Goal: Information Seeking & Learning: Learn about a topic

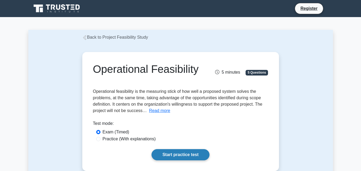
click at [175, 158] on link "Start practice test" at bounding box center [180, 154] width 58 height 11
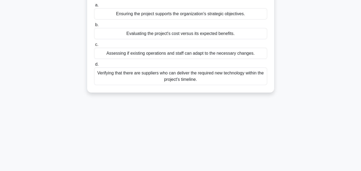
scroll to position [80, 0]
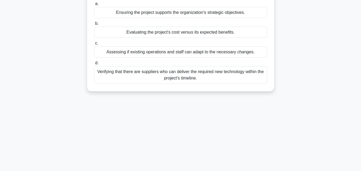
click at [140, 56] on div "Assessing if existing operations and staff can adapt to the necessary changes." at bounding box center [180, 51] width 173 height 11
click at [94, 45] on input "c. Assessing if existing operations and staff can adapt to the necessary change…" at bounding box center [94, 43] width 0 height 3
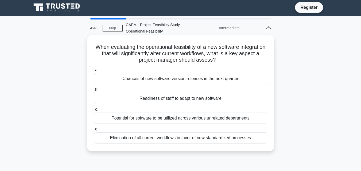
scroll to position [0, 0]
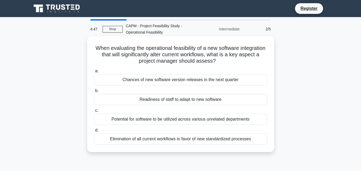
click at [140, 119] on div "Potential for software to be utilized across various unrelated departments" at bounding box center [180, 119] width 173 height 11
click at [94, 112] on input "c. Potential for software to be utilized across various unrelated departments" at bounding box center [94, 110] width 0 height 3
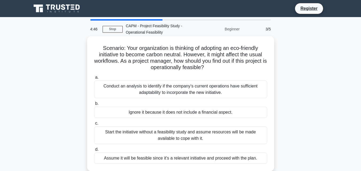
click at [139, 121] on label "c. Start the initiative without a feasibility study and assume resources will b…" at bounding box center [180, 132] width 173 height 24
click at [94, 122] on input "c. Start the initiative without a feasibility study and assume resources will b…" at bounding box center [94, 123] width 0 height 3
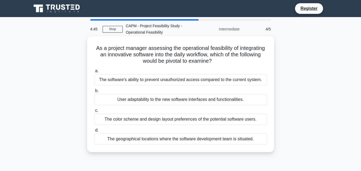
click at [142, 118] on div "The color scheme and design layout preferences of the potential software users." at bounding box center [180, 119] width 173 height 11
click at [94, 112] on input "c. The color scheme and design layout preferences of the potential software use…" at bounding box center [94, 110] width 0 height 3
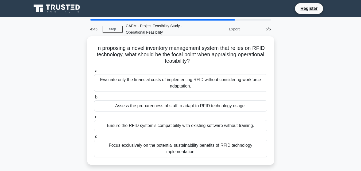
drag, startPoint x: 139, startPoint y: 125, endPoint x: 137, endPoint y: 128, distance: 2.9
click at [137, 128] on div "Ensure the RFID system's compatibility with existing software without training." at bounding box center [180, 125] width 173 height 11
click at [94, 119] on input "c. Ensure the RFID system's compatibility with existing software without traini…" at bounding box center [94, 116] width 0 height 3
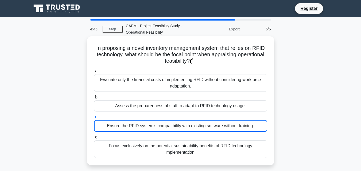
click at [137, 128] on div "Ensure the RFID system's compatibility with existing software without training." at bounding box center [180, 126] width 173 height 12
click at [94, 119] on input "c. Ensure the RFID system's compatibility with existing software without traini…" at bounding box center [94, 116] width 0 height 3
